Goal: Information Seeking & Learning: Learn about a topic

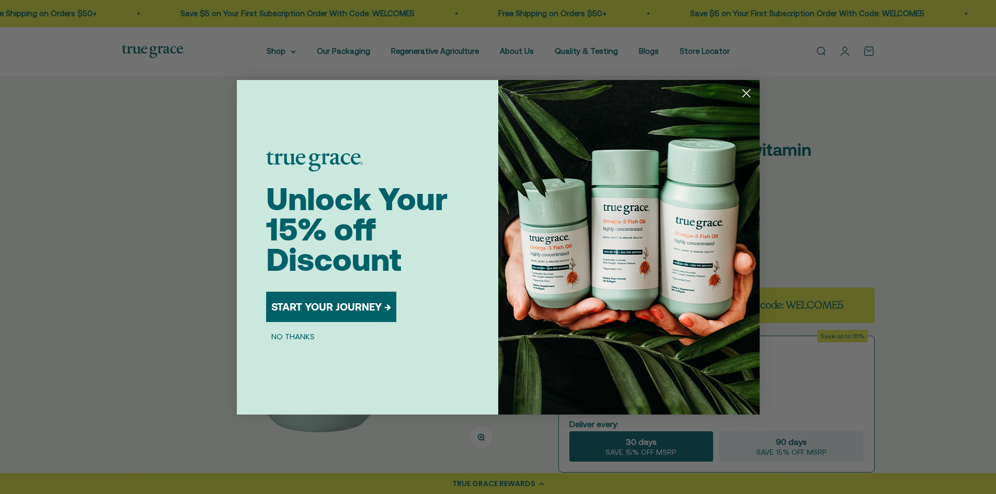
select select "3"
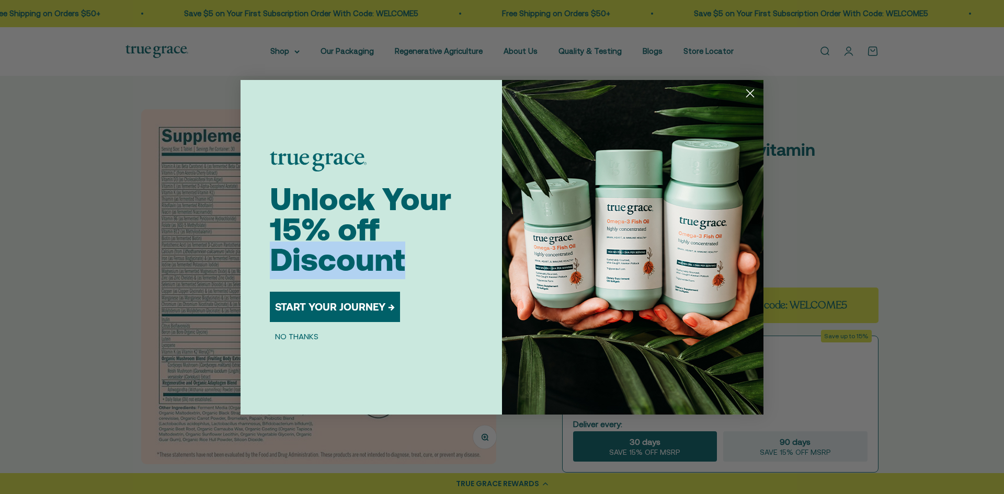
click at [751, 95] on circle "Close dialog" at bounding box center [750, 92] width 17 height 17
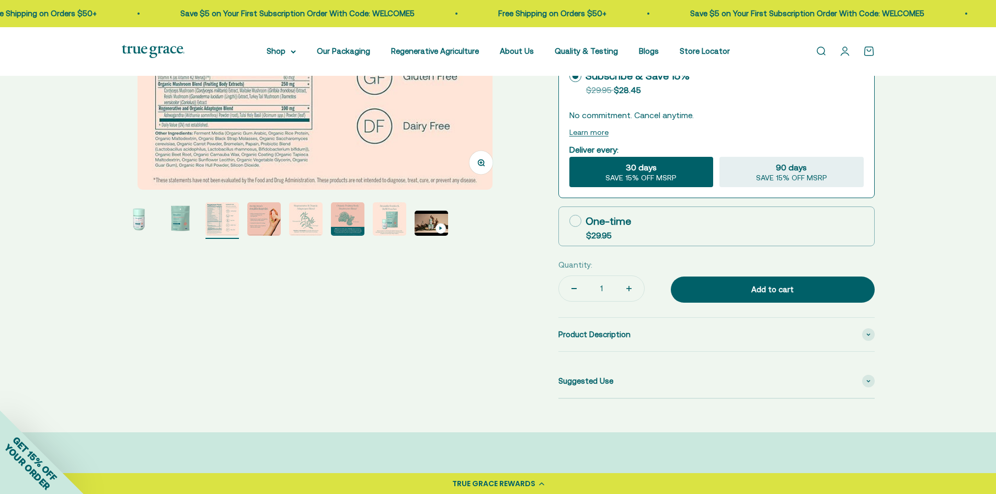
scroll to position [314, 0]
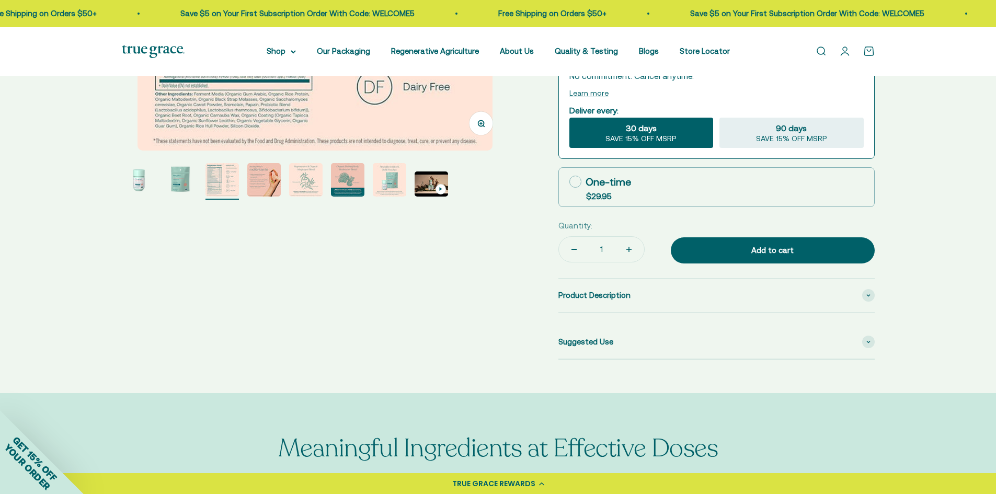
click at [255, 183] on img "Go to item 4" at bounding box center [263, 179] width 33 height 33
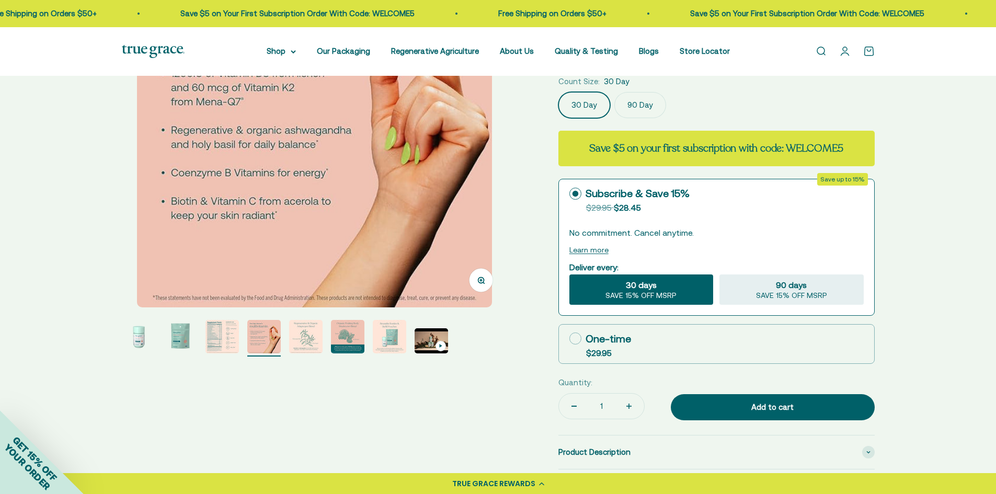
scroll to position [209, 0]
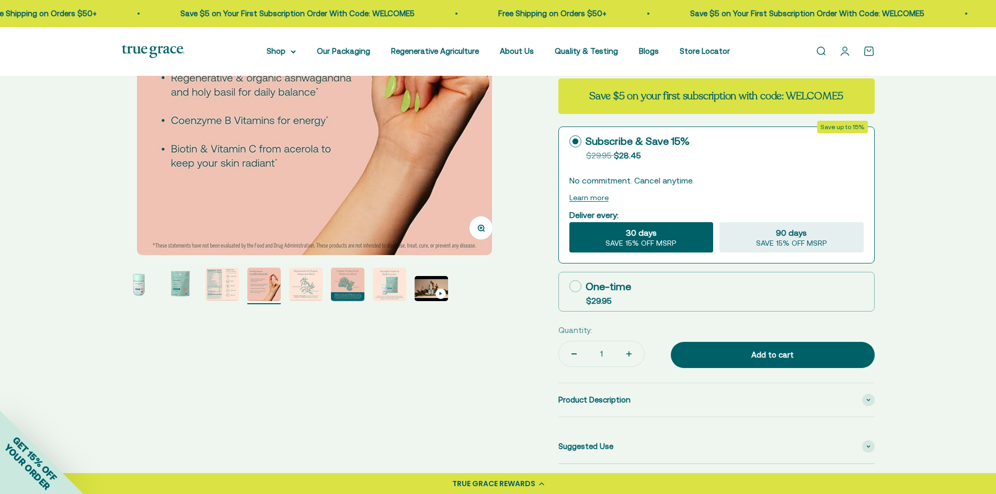
click at [217, 289] on img "Go to item 3" at bounding box center [222, 284] width 33 height 33
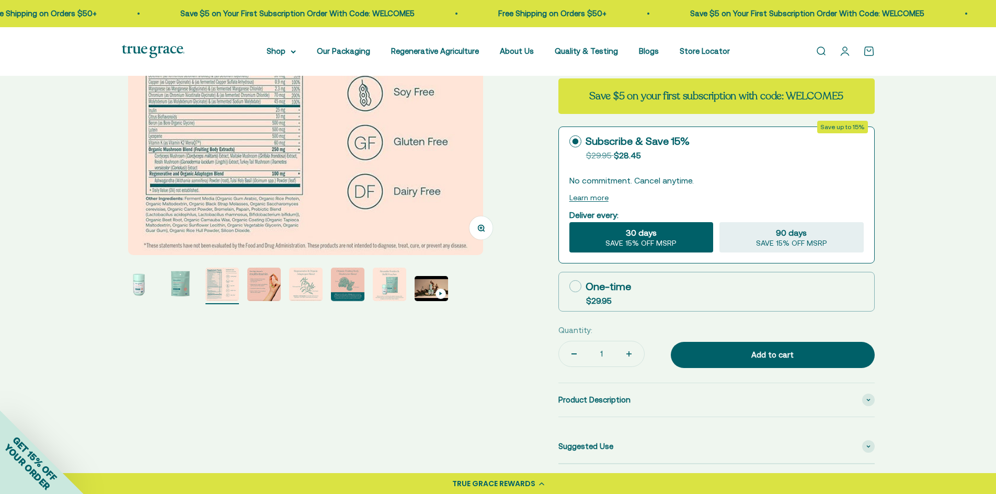
scroll to position [0, 798]
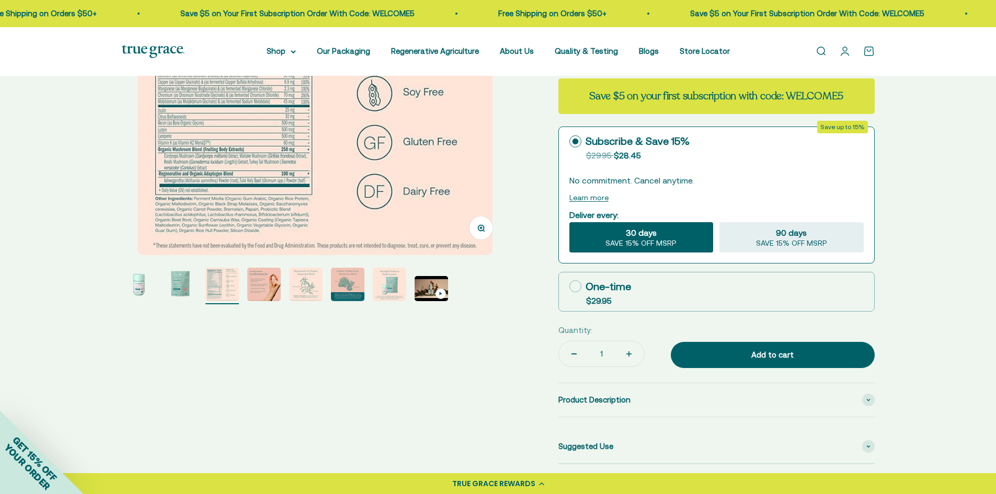
click at [430, 286] on img "Go to item 8" at bounding box center [431, 288] width 33 height 25
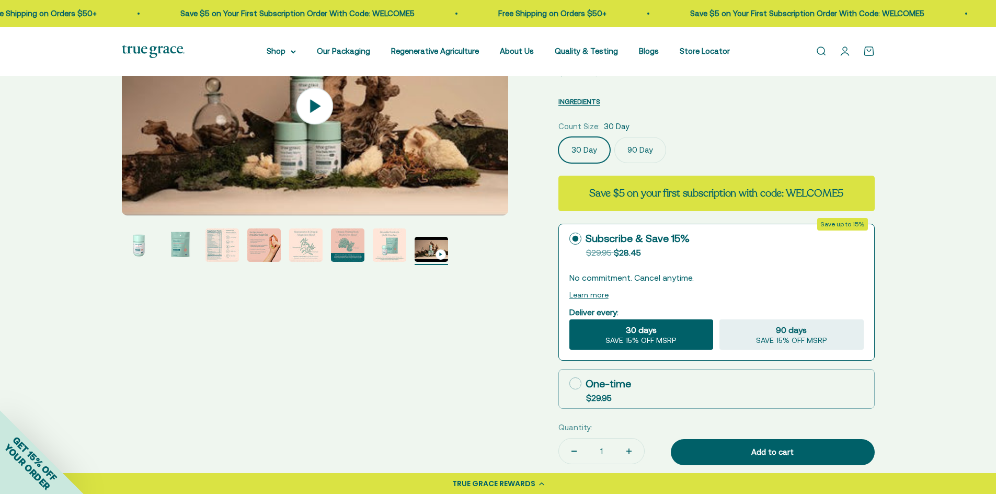
scroll to position [0, 0]
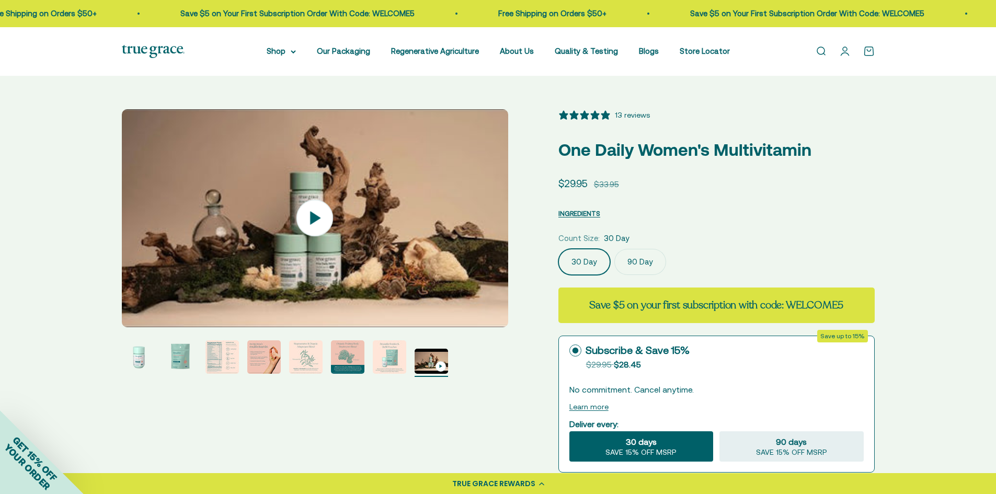
click at [322, 217] on icon at bounding box center [315, 218] width 37 height 37
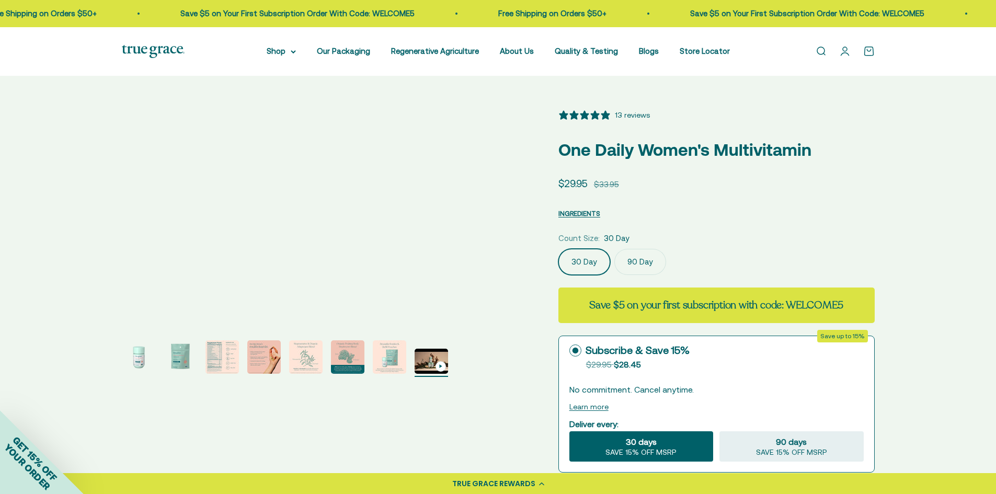
click at [973, 104] on div "Zoom Go to item 1 Go to item 2 Go to item 3 Go to item 4 Go to item 5 Go to ite…" at bounding box center [498, 391] width 996 height 631
click at [643, 115] on div "13 reviews" at bounding box center [632, 115] width 35 height 12
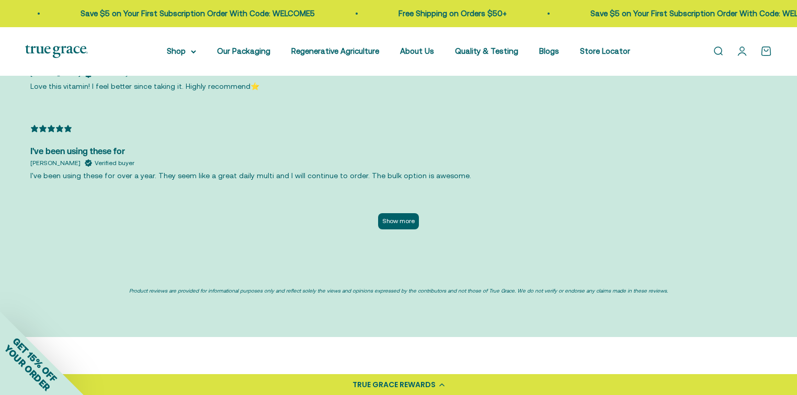
scroll to position [2433, 0]
click at [403, 224] on button "Show more" at bounding box center [398, 221] width 41 height 16
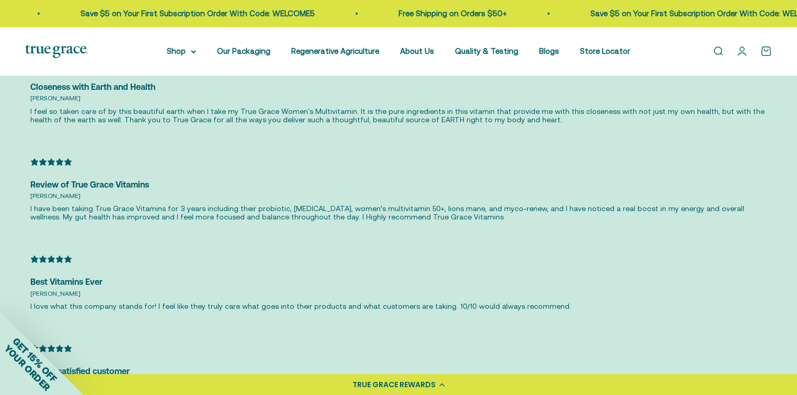
scroll to position [2642, 0]
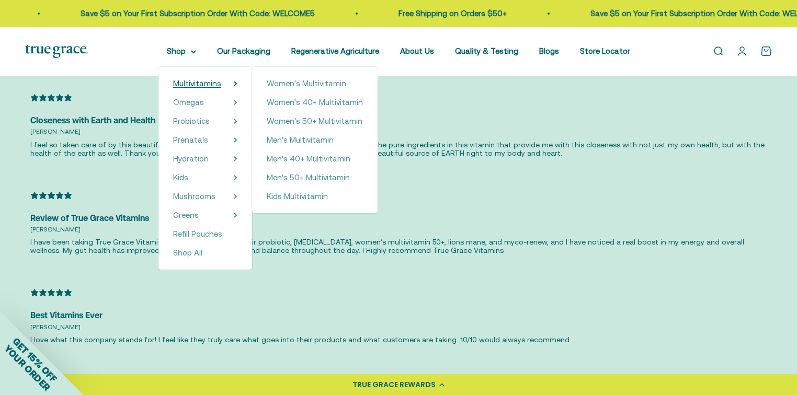
click at [189, 83] on span "Multivitamins" at bounding box center [197, 83] width 48 height 9
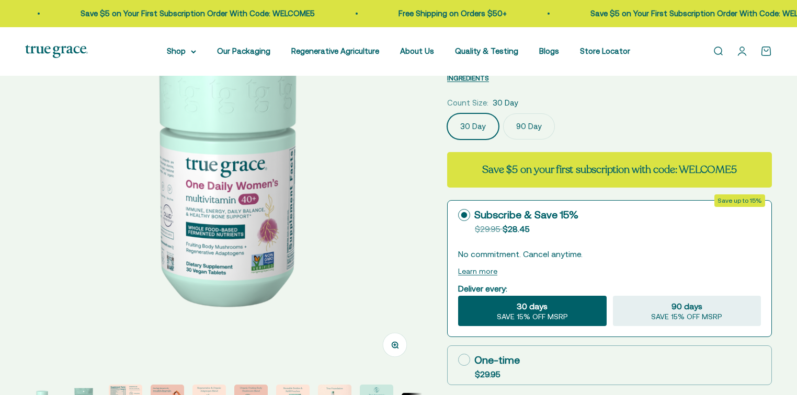
click at [211, 248] on img at bounding box center [223, 173] width 397 height 397
select select "3"
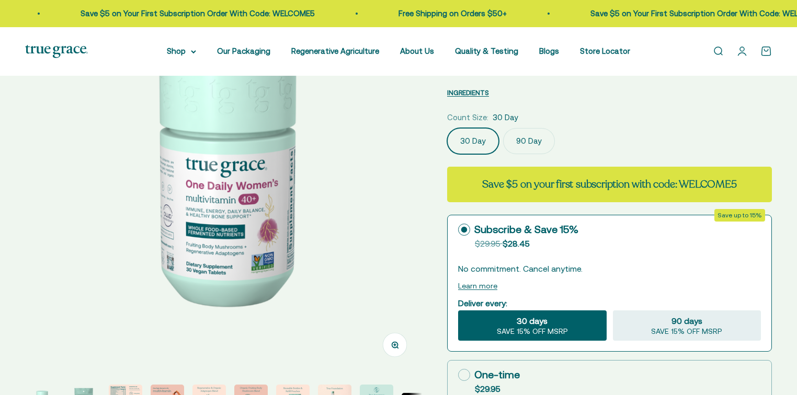
click at [210, 236] on img at bounding box center [223, 173] width 397 height 397
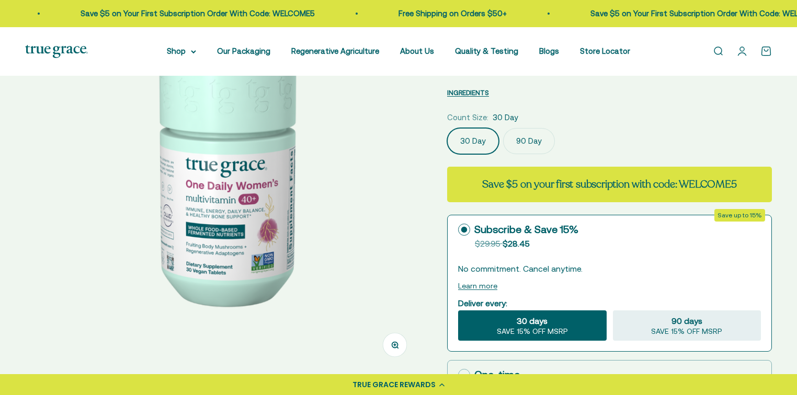
click at [210, 236] on img at bounding box center [223, 173] width 397 height 397
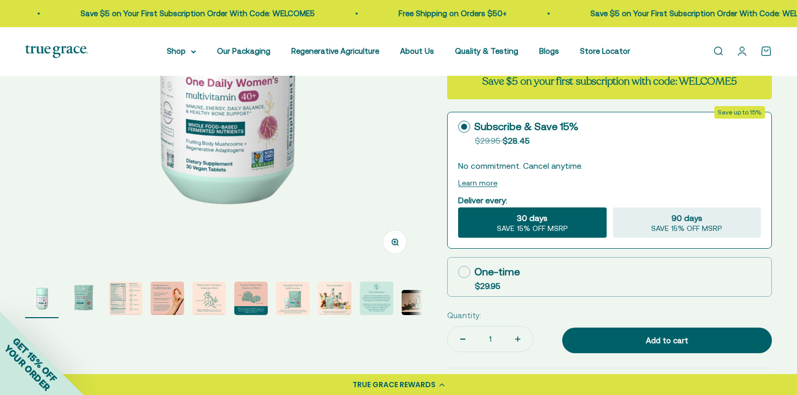
scroll to position [209, 0]
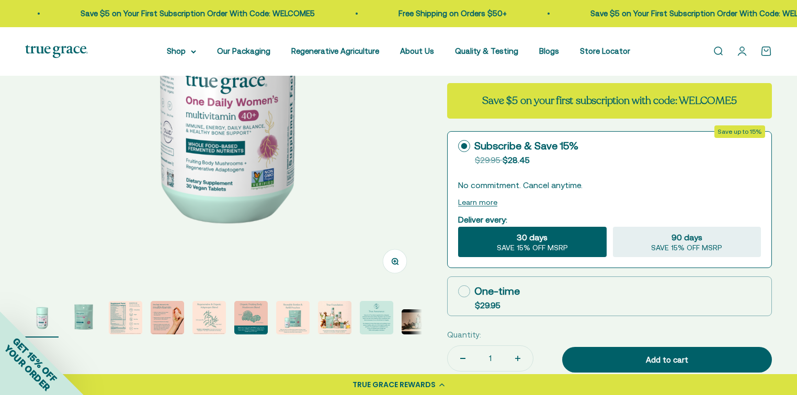
click at [130, 322] on img "Go to item 3" at bounding box center [125, 317] width 33 height 33
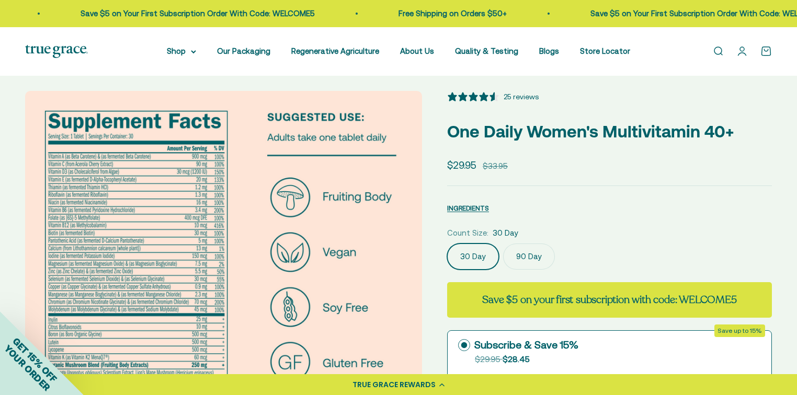
scroll to position [0, 0]
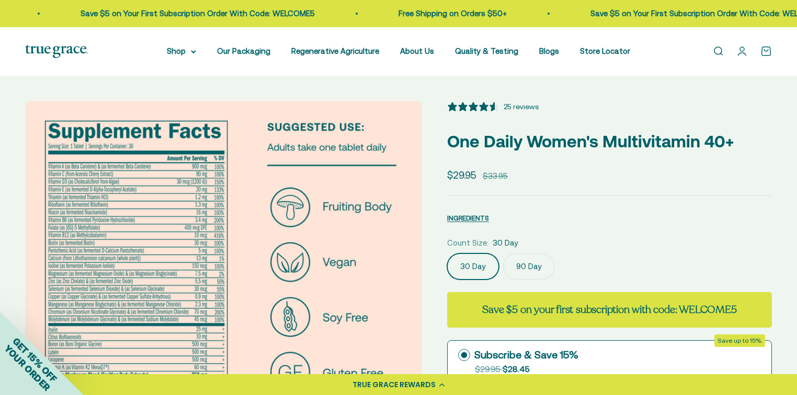
click at [172, 259] on img at bounding box center [223, 299] width 397 height 397
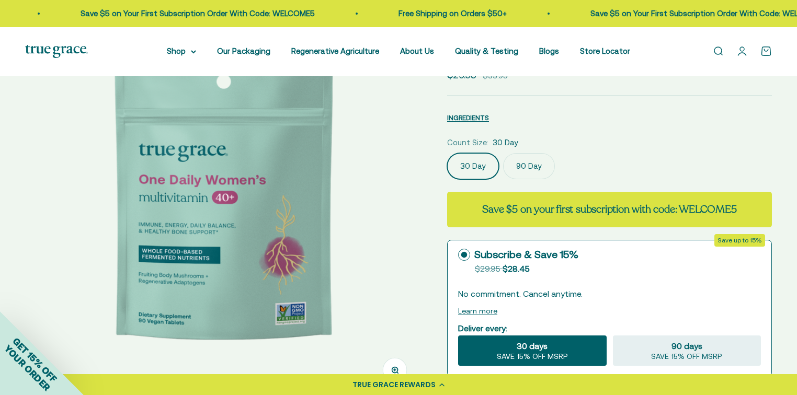
scroll to position [126, 0]
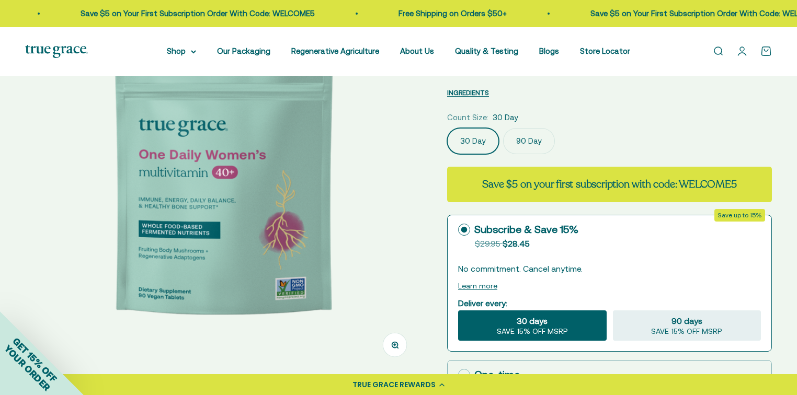
click at [295, 236] on img at bounding box center [223, 173] width 397 height 397
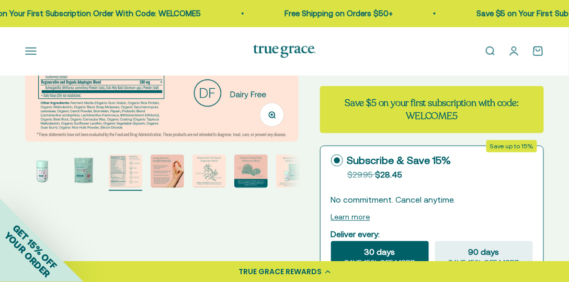
scroll to position [239, 0]
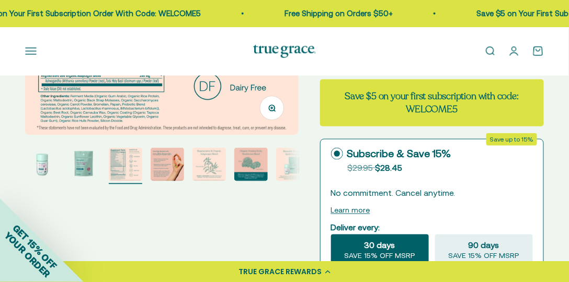
click at [167, 166] on img "Go to item 4" at bounding box center [167, 164] width 33 height 33
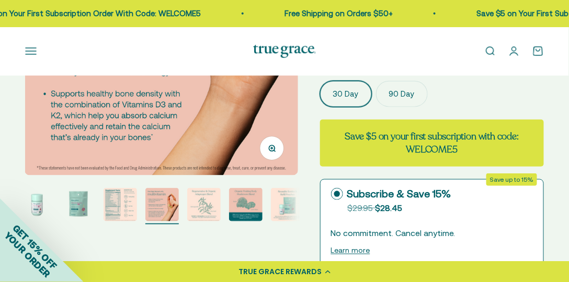
scroll to position [209, 0]
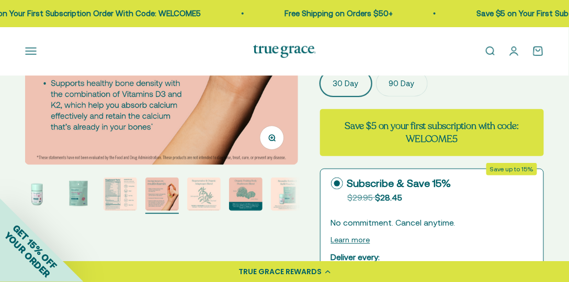
click at [197, 206] on img "Go to item 5" at bounding box center [203, 194] width 33 height 33
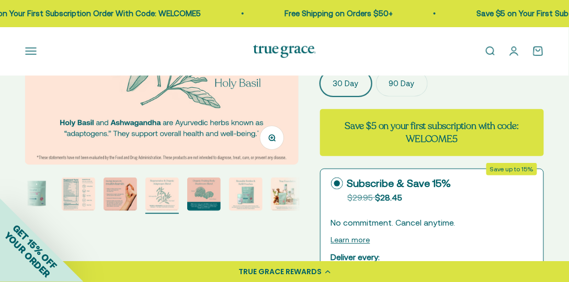
click at [248, 205] on img "Go to item 7" at bounding box center [245, 194] width 33 height 33
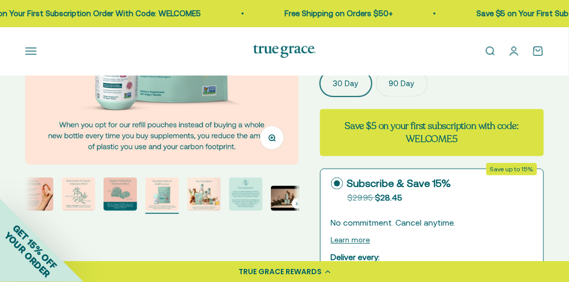
scroll to position [0, 1681]
click at [254, 206] on img "Go to item 9" at bounding box center [245, 194] width 33 height 33
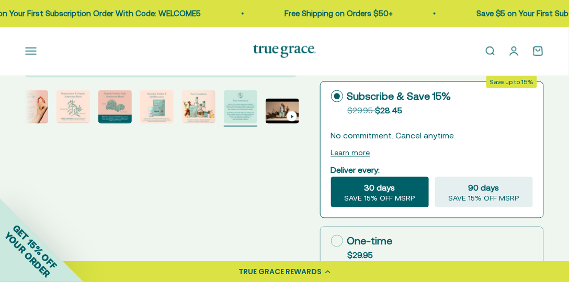
scroll to position [299, 0]
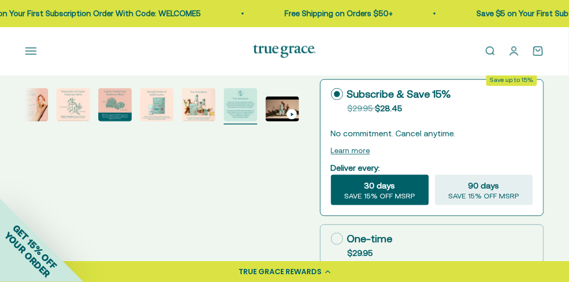
click at [35, 106] on img "Go to item 4" at bounding box center [31, 104] width 33 height 33
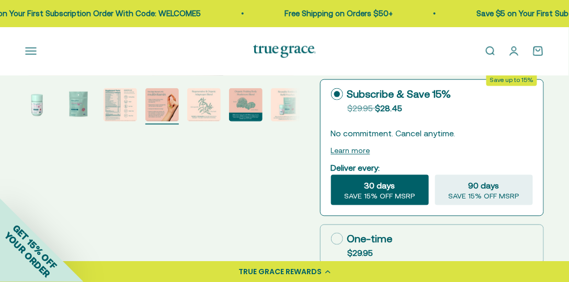
click at [38, 107] on img "Go to item 1" at bounding box center [36, 104] width 33 height 33
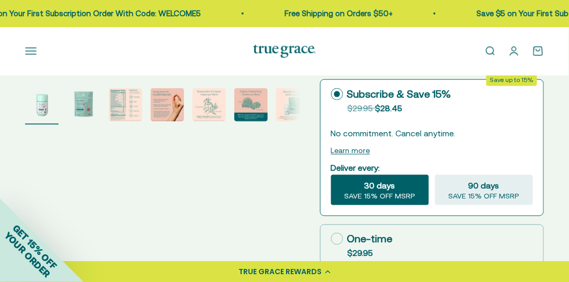
click at [48, 105] on img "Go to item 1" at bounding box center [41, 104] width 33 height 33
click at [78, 110] on img "Go to item 2" at bounding box center [83, 104] width 33 height 33
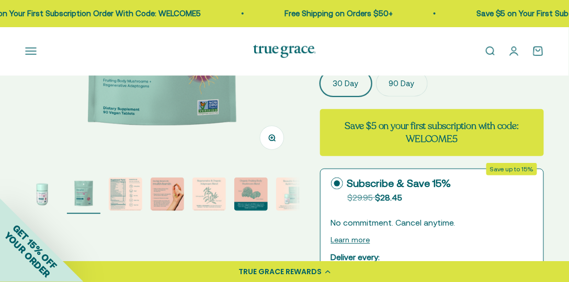
click at [126, 208] on img "Go to item 3" at bounding box center [125, 194] width 33 height 33
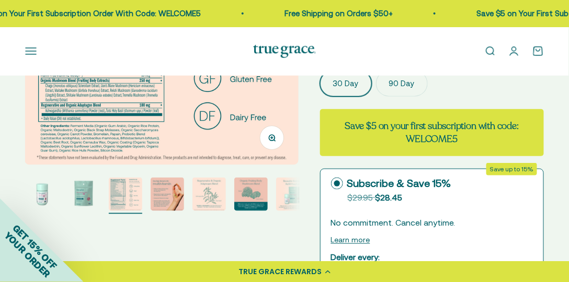
click at [83, 194] on img "Go to item 2" at bounding box center [83, 194] width 33 height 33
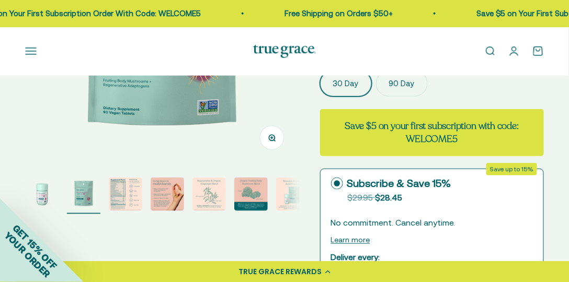
click at [44, 190] on img "Go to item 1" at bounding box center [41, 194] width 33 height 33
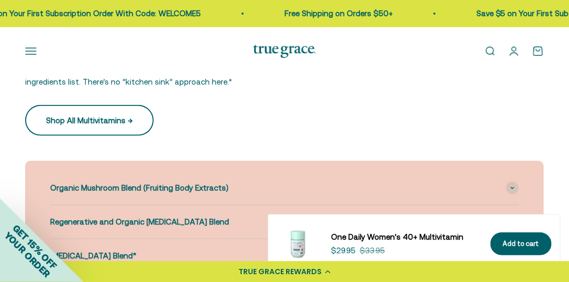
click at [113, 108] on link "Shop All Multivitamins →" at bounding box center [89, 120] width 129 height 30
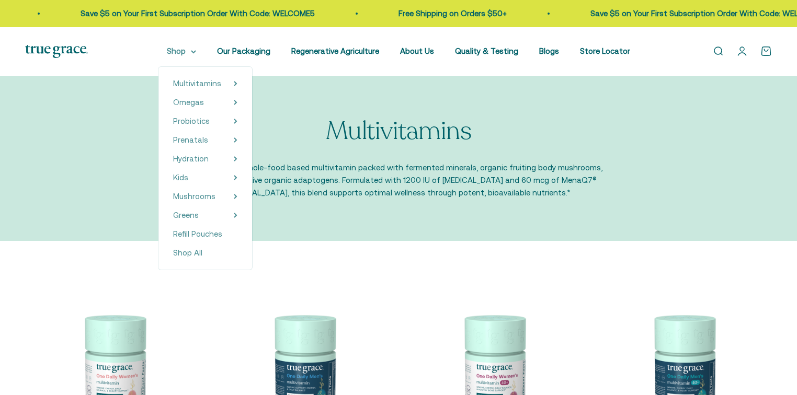
click at [194, 50] on summary "Shop" at bounding box center [181, 51] width 29 height 13
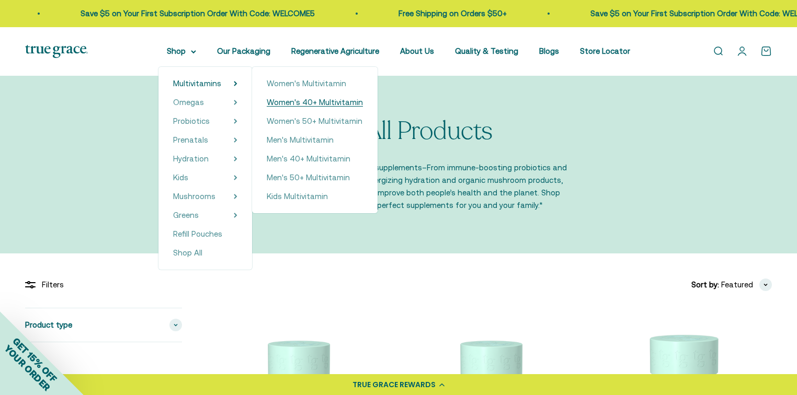
click at [340, 100] on span "Women's 40+ Multivitamin" at bounding box center [315, 102] width 96 height 9
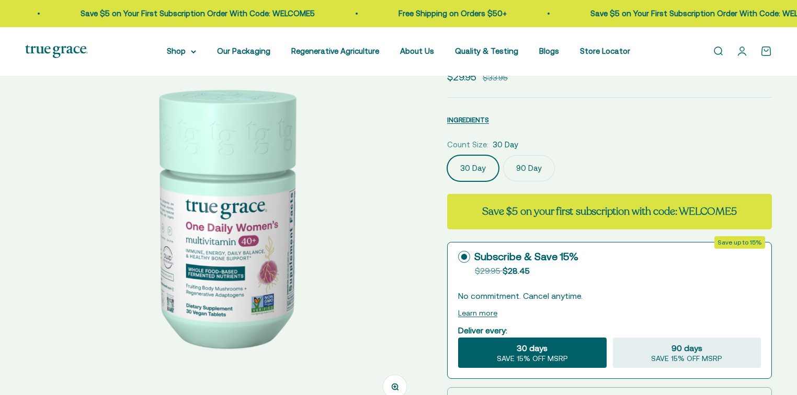
click at [205, 270] on img at bounding box center [223, 215] width 397 height 397
select select "3"
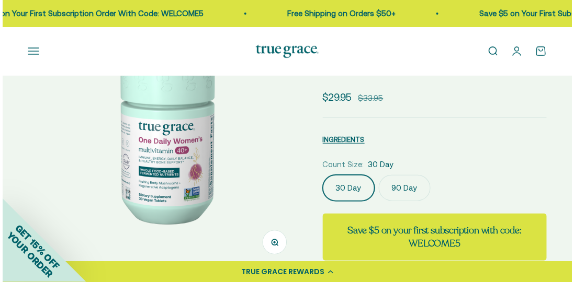
scroll to position [119, 0]
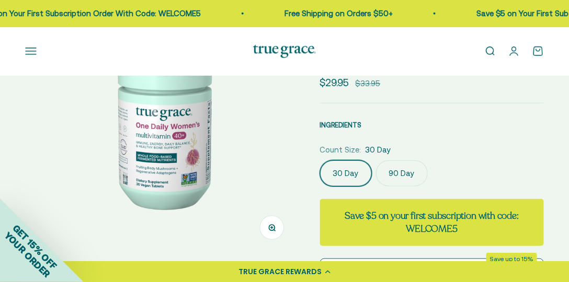
click at [352, 124] on span "INGREDIENTS" at bounding box center [341, 125] width 42 height 8
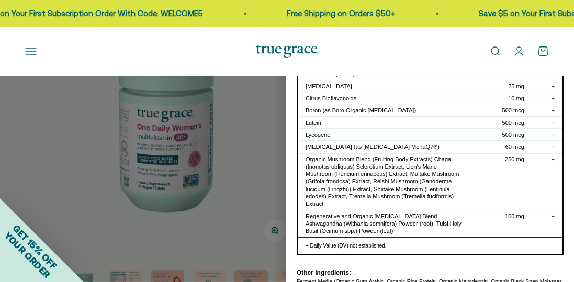
scroll to position [243, 0]
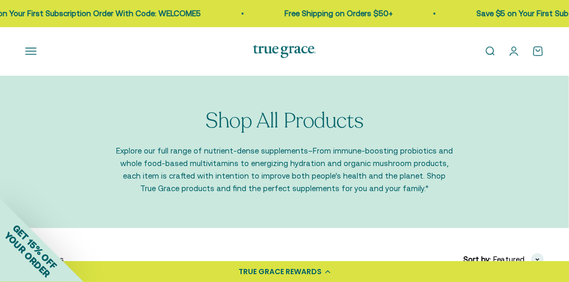
click at [26, 51] on button "Open navigation menu" at bounding box center [31, 52] width 12 height 12
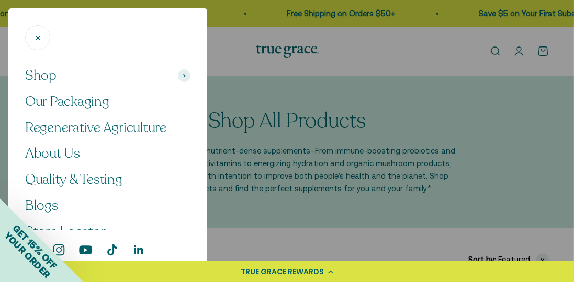
click at [352, 70] on div at bounding box center [287, 141] width 574 height 282
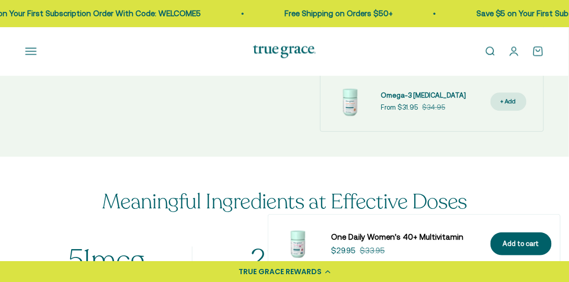
select select "3"
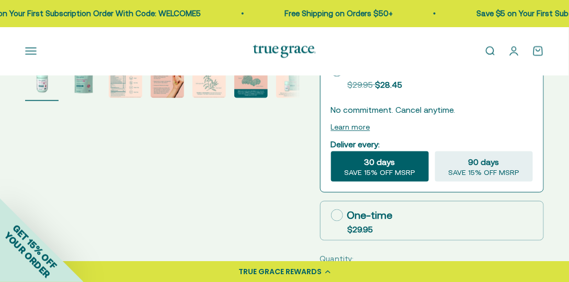
scroll to position [273, 0]
